Goal: Information Seeking & Learning: Learn about a topic

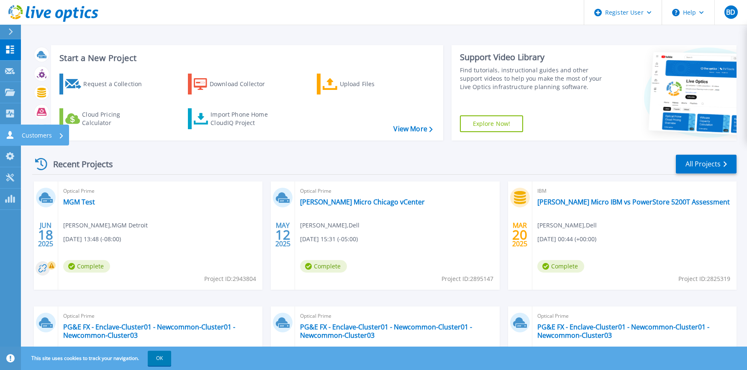
click at [29, 137] on p "Customers" at bounding box center [37, 136] width 30 height 22
click at [731, 15] on span "BD" at bounding box center [730, 12] width 9 height 7
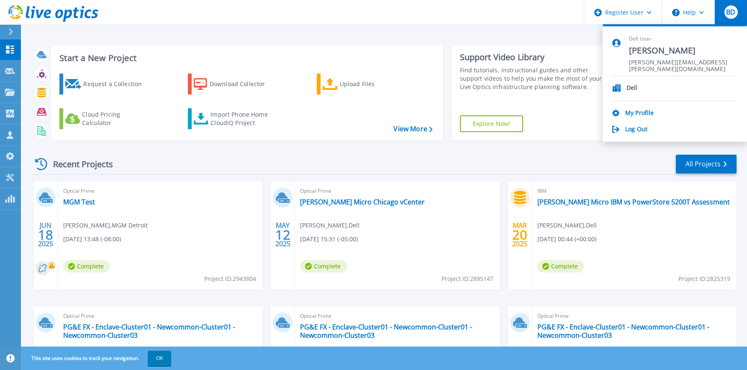
click at [632, 85] on p "Dell" at bounding box center [632, 89] width 11 height 8
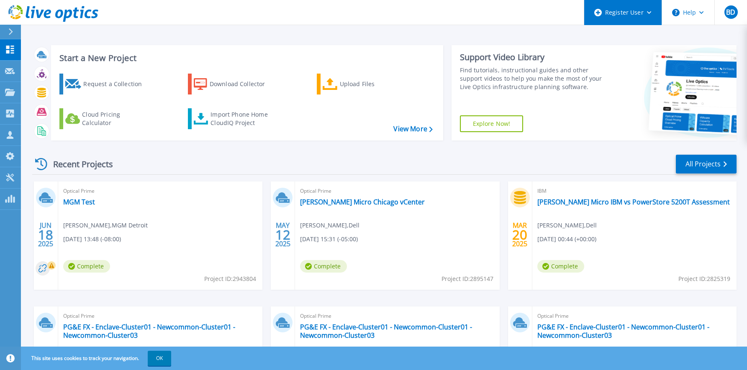
click at [647, 11] on div "Register User" at bounding box center [622, 12] width 77 height 25
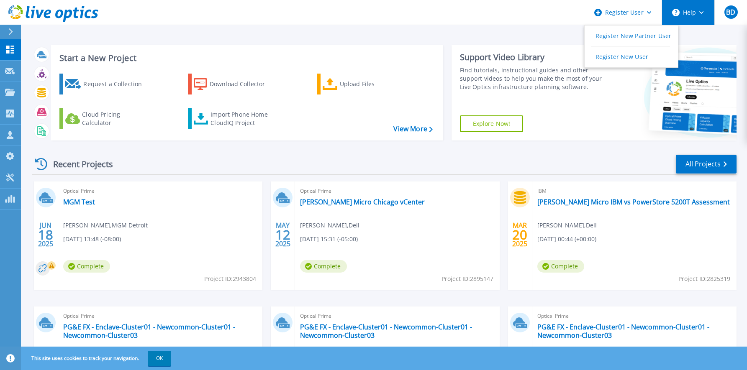
click at [698, 11] on button "Help" at bounding box center [688, 12] width 52 height 25
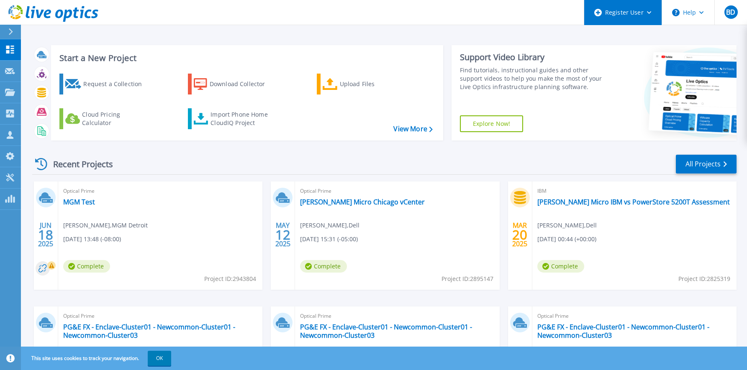
click at [632, 12] on div "Register User" at bounding box center [622, 12] width 77 height 25
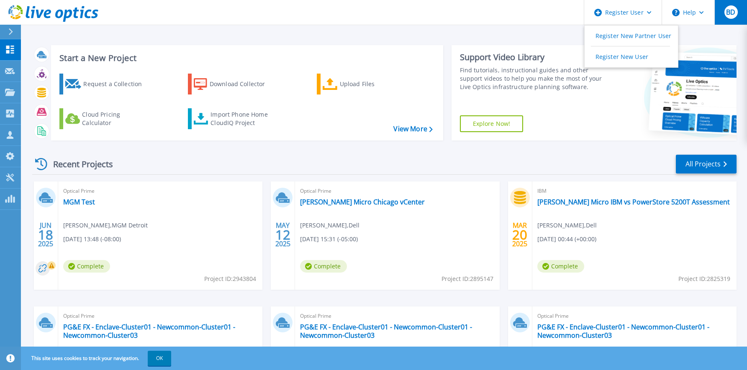
click at [730, 14] on span "BD" at bounding box center [730, 12] width 9 height 7
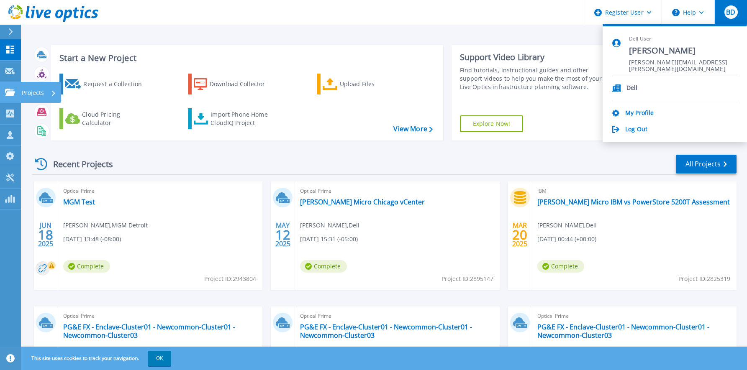
click at [14, 89] on icon at bounding box center [10, 92] width 10 height 7
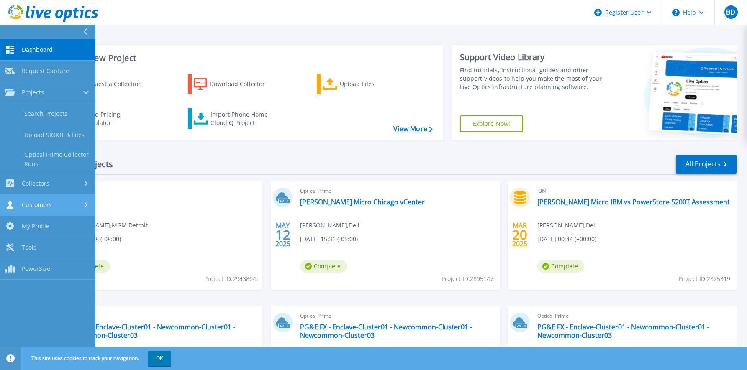
click at [8, 200] on link "Customers Customers" at bounding box center [47, 205] width 95 height 21
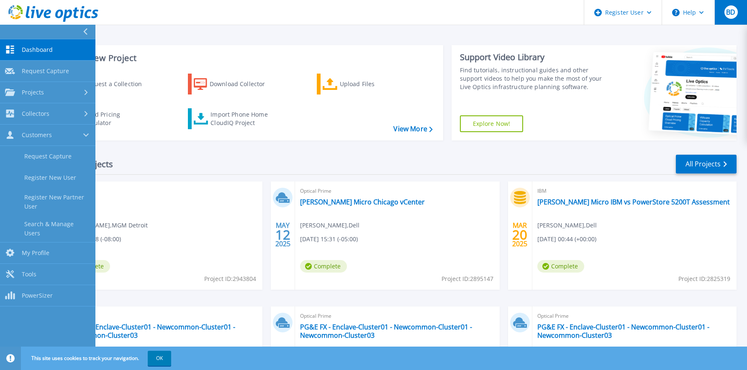
click at [730, 18] on div "BD" at bounding box center [730, 11] width 13 height 13
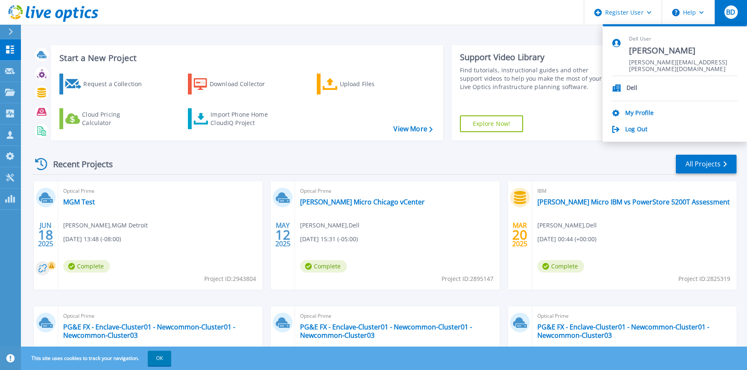
click at [635, 88] on p "Dell" at bounding box center [632, 89] width 11 height 8
click at [619, 86] on icon at bounding box center [616, 88] width 9 height 7
click at [639, 111] on link "My Profile" at bounding box center [639, 114] width 28 height 8
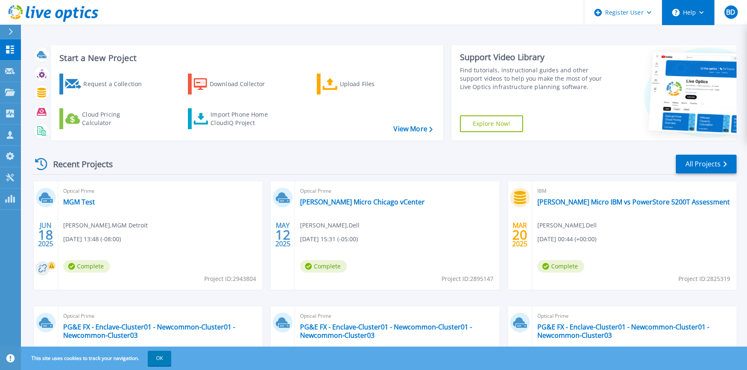
click at [702, 11] on icon at bounding box center [701, 12] width 5 height 3
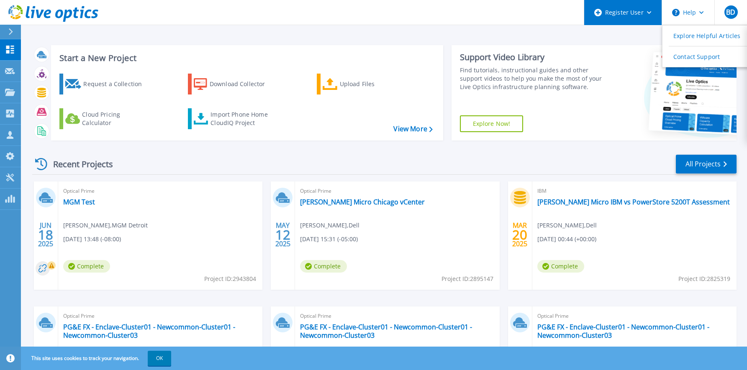
click at [652, 11] on div "Register User" at bounding box center [622, 12] width 77 height 25
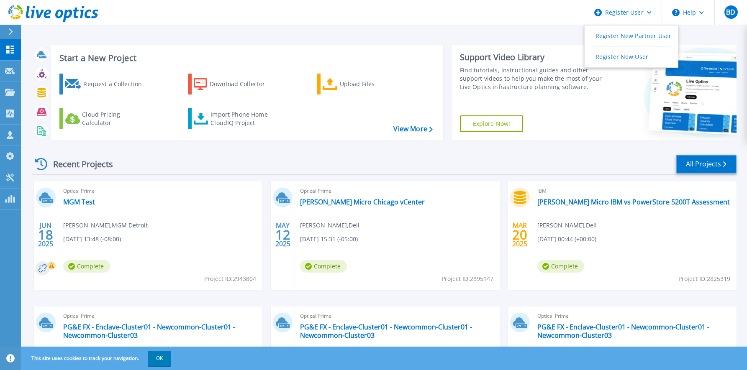
click at [713, 161] on link "All Projects" at bounding box center [706, 164] width 61 height 19
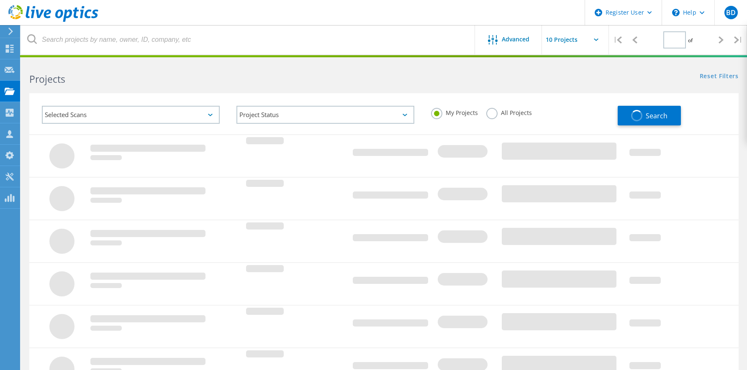
type input "1"
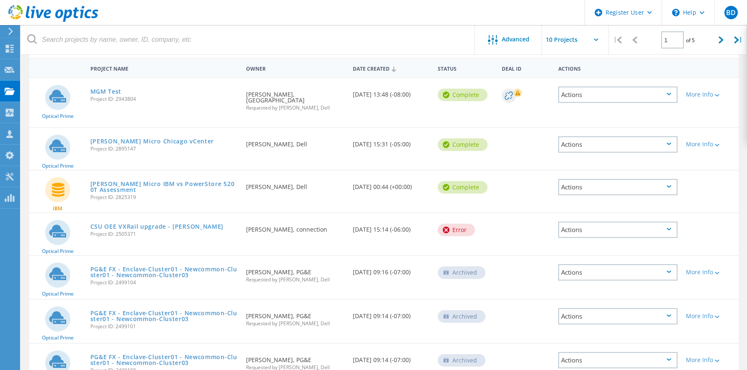
scroll to position [44, 0]
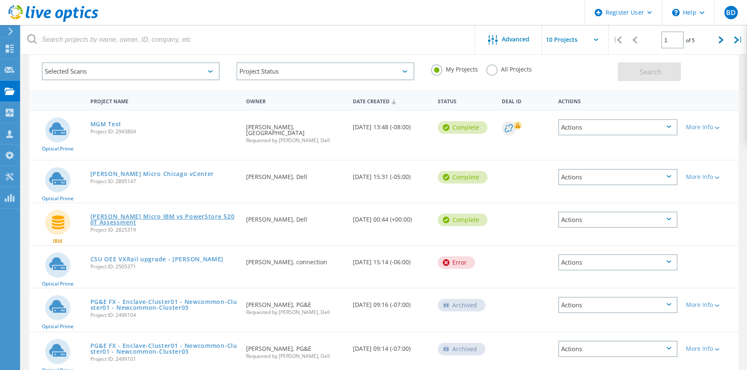
click at [156, 216] on link "[PERSON_NAME] Micro IBM vs PowerStore 5200T Assessment" at bounding box center [164, 220] width 148 height 12
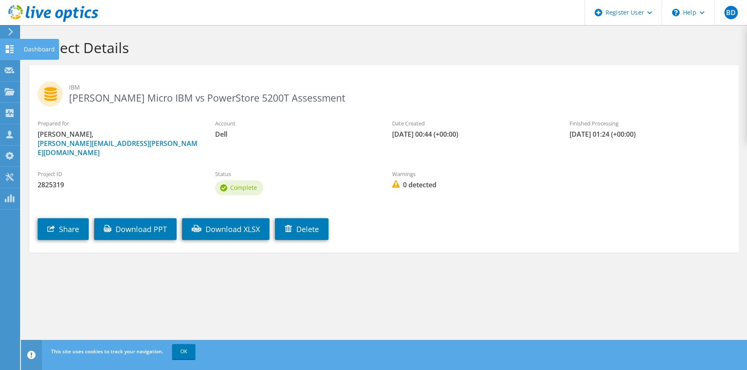
click at [9, 49] on icon at bounding box center [10, 49] width 10 height 8
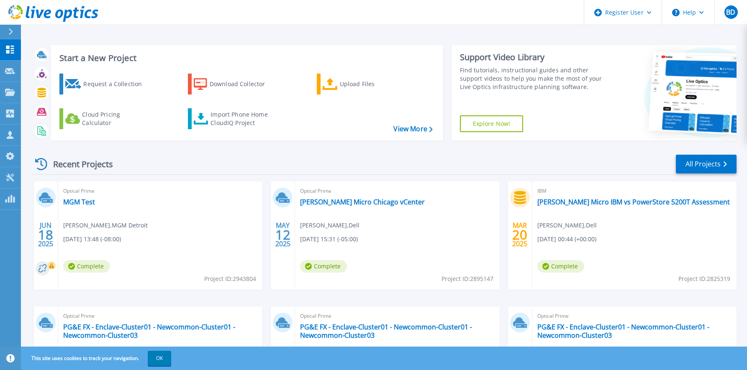
scroll to position [42, 0]
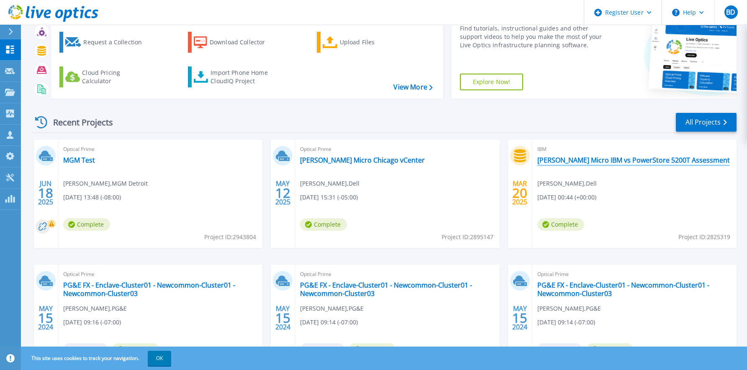
click at [627, 161] on link "[PERSON_NAME] Micro IBM vs PowerStore 5200T Assessment" at bounding box center [633, 160] width 193 height 8
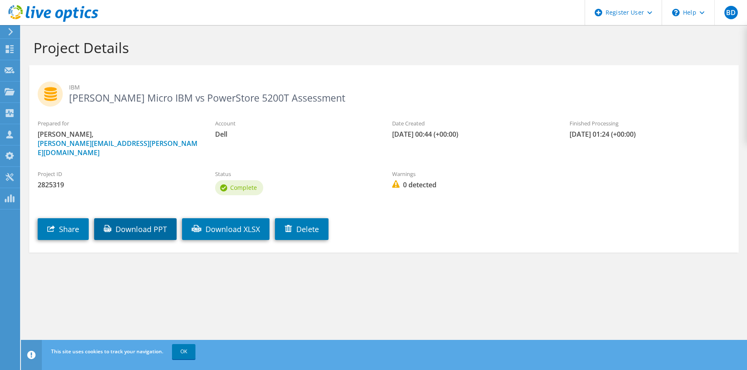
click at [134, 224] on link "Download PPT" at bounding box center [135, 229] width 82 height 22
click at [33, 88] on div "Projects" at bounding box center [40, 92] width 40 height 21
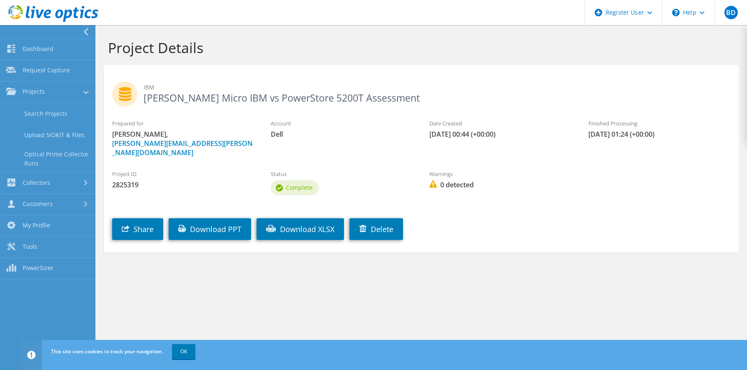
click at [33, 88] on link "Projects" at bounding box center [47, 92] width 95 height 21
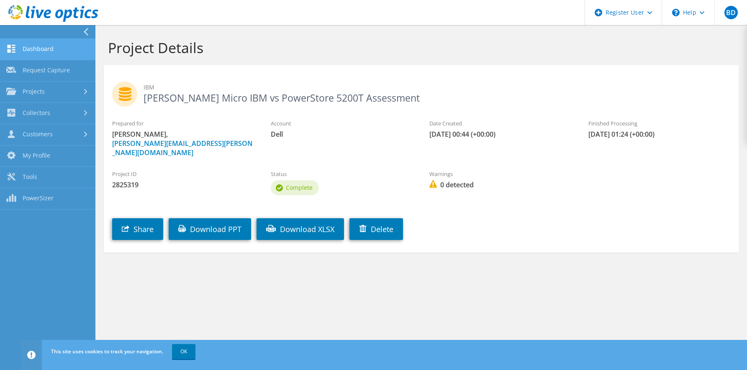
click at [41, 49] on link "Dashboard" at bounding box center [47, 49] width 95 height 21
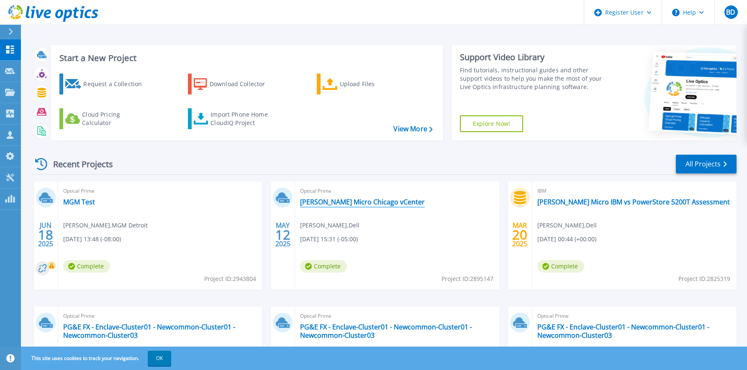
click at [339, 199] on link "[PERSON_NAME] Micro Chicago vCenter" at bounding box center [362, 202] width 125 height 8
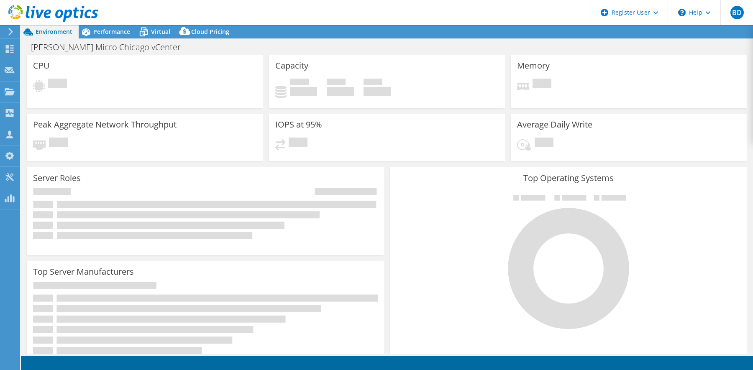
select select "USD"
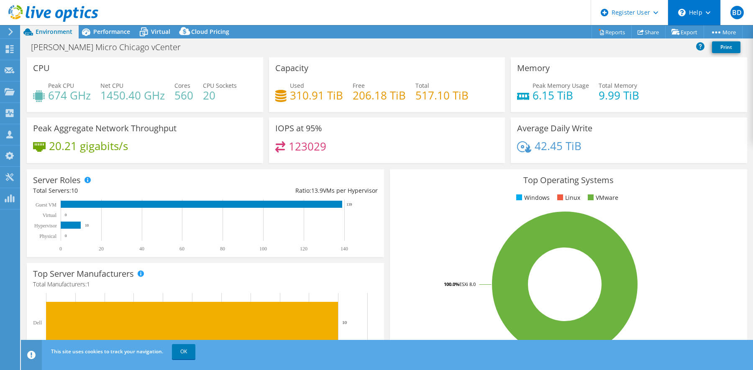
click at [707, 13] on icon at bounding box center [708, 12] width 5 height 3
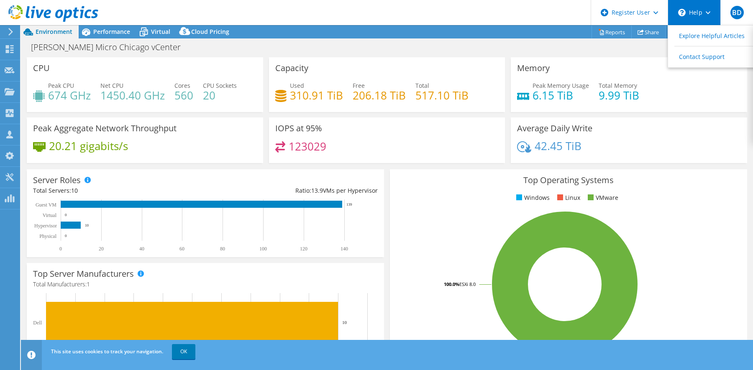
click at [684, 13] on icon at bounding box center [682, 13] width 8 height 8
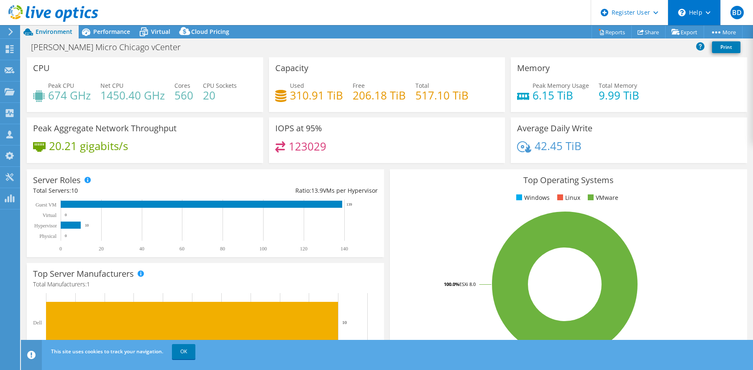
click at [684, 13] on icon at bounding box center [682, 13] width 8 height 8
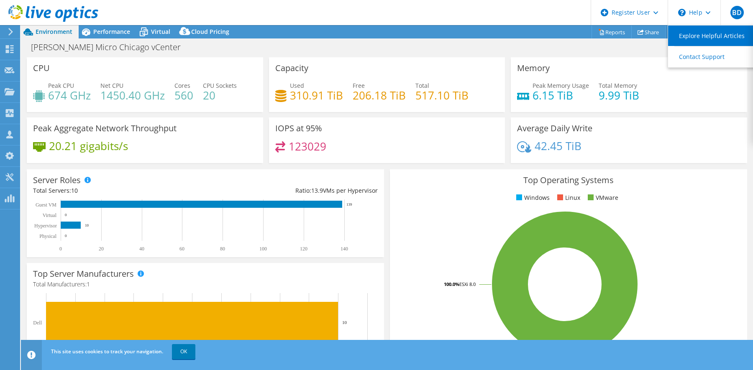
click at [708, 33] on link "Explore Helpful Articles" at bounding box center [714, 36] width 93 height 21
click at [534, 6] on header "BD Dell User [PERSON_NAME] [PERSON_NAME][EMAIL_ADDRESS][PERSON_NAME][DOMAIN_NAM…" at bounding box center [376, 12] width 753 height 25
click at [556, 15] on header "BD Dell User [PERSON_NAME] [PERSON_NAME][EMAIL_ADDRESS][PERSON_NAME][DOMAIN_NAM…" at bounding box center [376, 12] width 753 height 25
click at [375, 96] on h4 "206.18 TiB" at bounding box center [379, 95] width 53 height 9
click at [302, 67] on h3 "Capacity" at bounding box center [291, 68] width 33 height 9
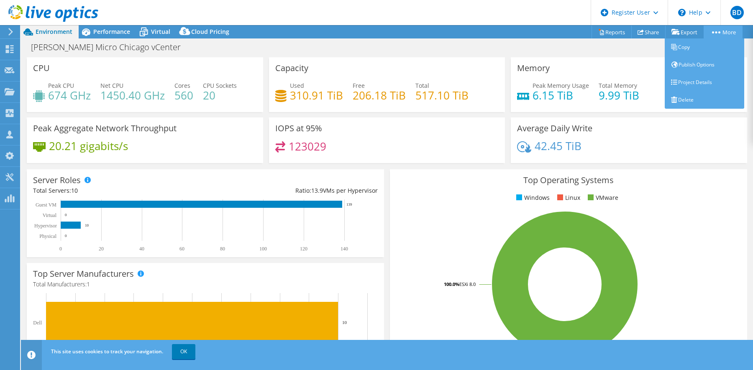
click at [727, 27] on link "More" at bounding box center [723, 32] width 39 height 13
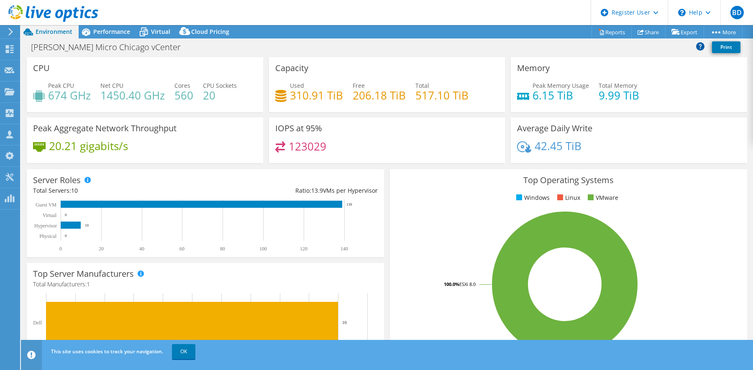
click at [702, 45] on icon at bounding box center [700, 46] width 8 height 8
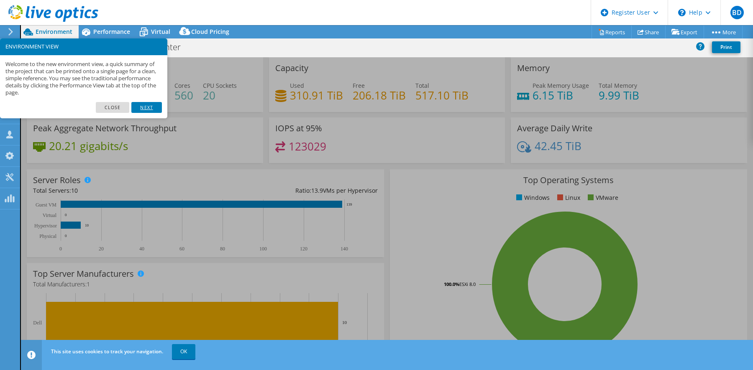
click at [147, 108] on link "Next" at bounding box center [146, 107] width 30 height 11
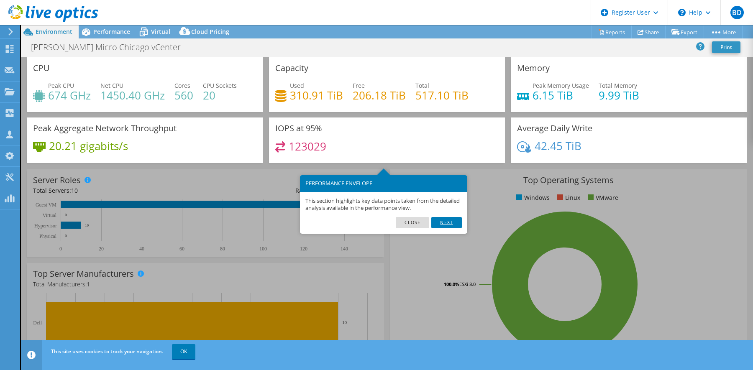
click at [444, 224] on link "Next" at bounding box center [447, 222] width 30 height 11
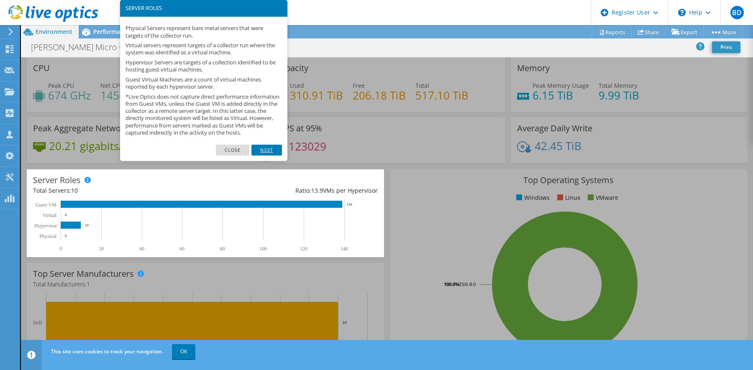
click at [267, 156] on link "Next" at bounding box center [267, 150] width 30 height 11
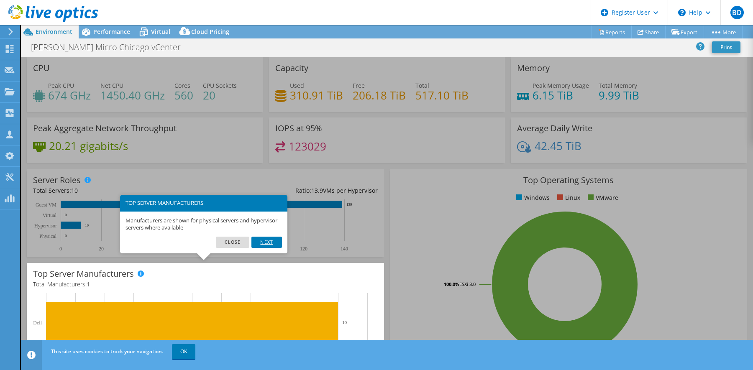
click at [270, 242] on link "Next" at bounding box center [267, 242] width 30 height 11
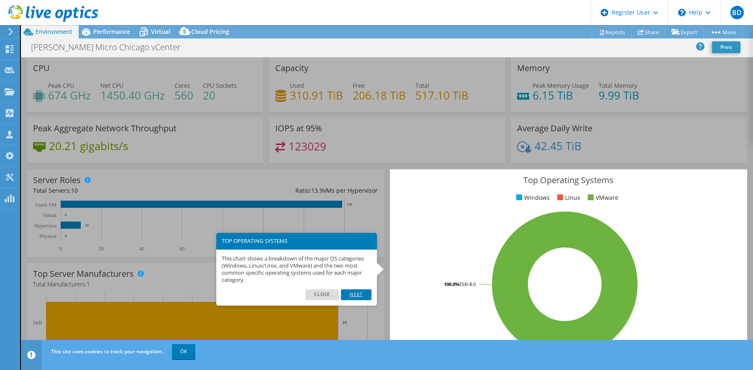
click at [352, 292] on link "Next" at bounding box center [356, 295] width 30 height 11
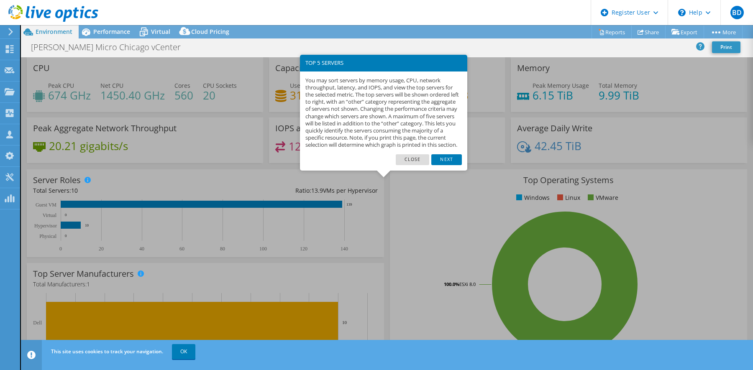
scroll to position [188, 0]
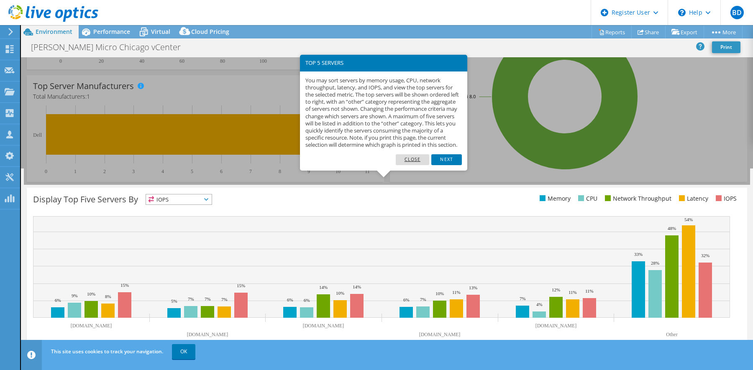
click at [407, 162] on link "Close" at bounding box center [413, 159] width 34 height 11
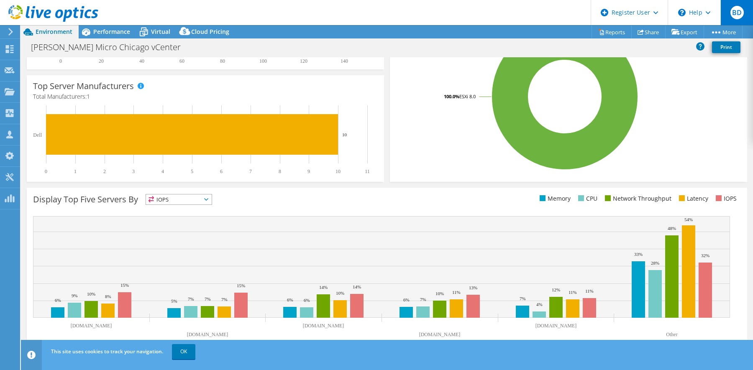
click at [744, 17] on div "BD" at bounding box center [737, 12] width 33 height 25
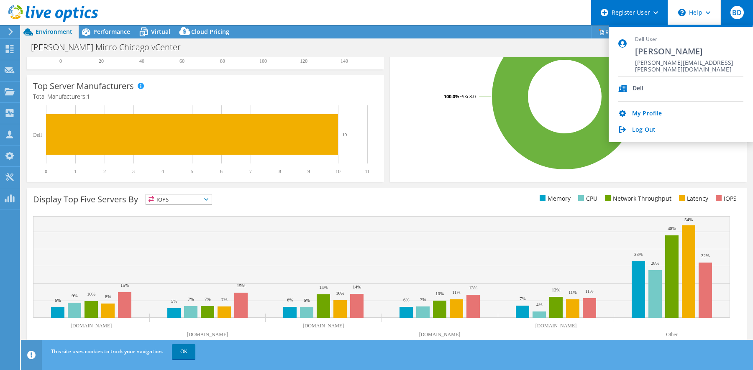
click at [604, 16] on use at bounding box center [605, 13] width 8 height 8
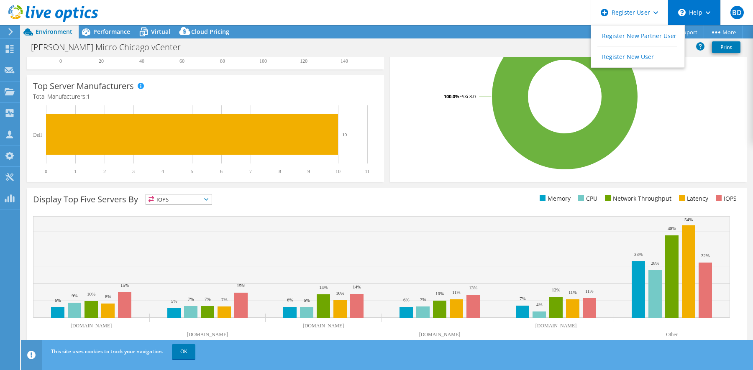
click at [692, 13] on div "\n Help" at bounding box center [694, 12] width 53 height 25
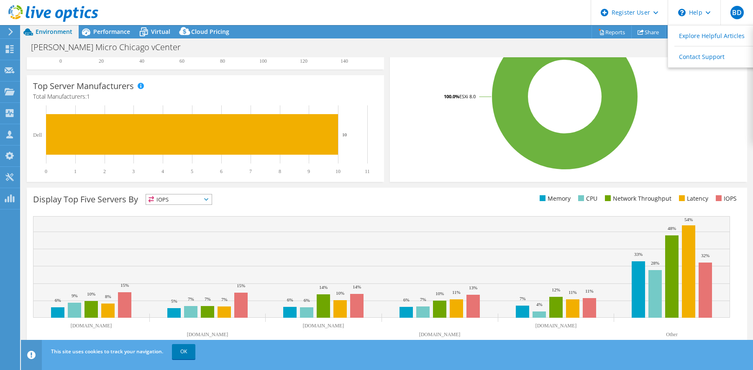
click at [529, 9] on header "BD Dell User [PERSON_NAME] [PERSON_NAME][EMAIL_ADDRESS][PERSON_NAME][DOMAIN_NAM…" at bounding box center [376, 12] width 753 height 25
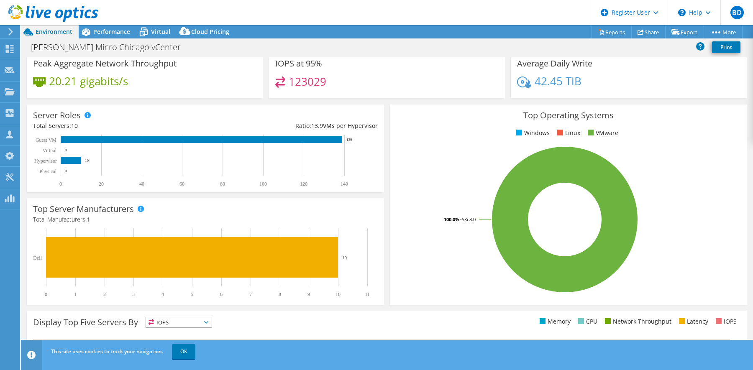
scroll to position [0, 0]
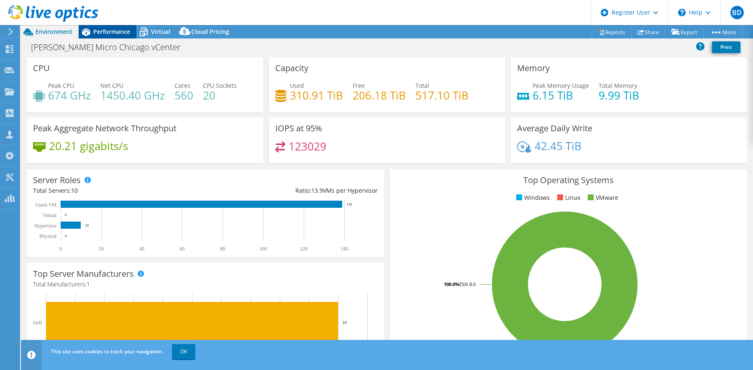
click at [116, 33] on span "Performance" at bounding box center [111, 32] width 37 height 8
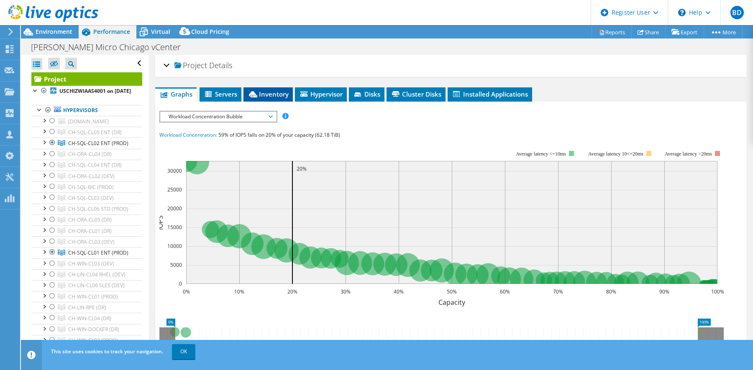
click at [263, 90] on span "Inventory" at bounding box center [268, 94] width 41 height 8
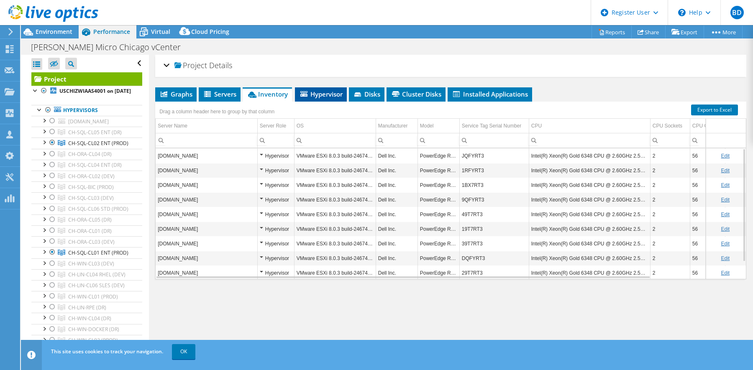
click at [329, 93] on span "Hypervisor" at bounding box center [321, 94] width 44 height 8
